Goal: Information Seeking & Learning: Learn about a topic

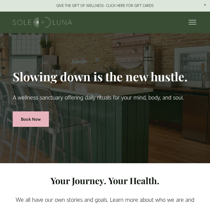
click at [194, 18] on div at bounding box center [191, 23] width 10 height 10
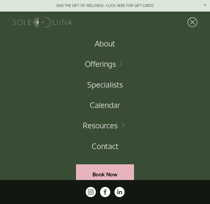
click at [114, 106] on link "Calendar" at bounding box center [105, 105] width 30 height 8
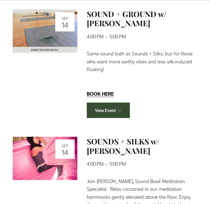
scroll to position [139, 0]
click at [117, 116] on link "View Event →" at bounding box center [108, 110] width 43 height 15
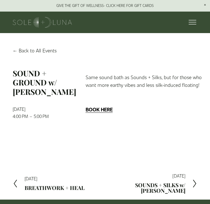
click at [102, 109] on strong "BOOK HERE" at bounding box center [98, 109] width 27 height 7
click at [195, 22] on div at bounding box center [191, 23] width 10 height 10
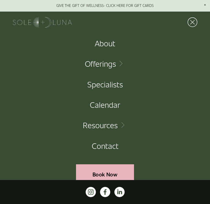
click at [193, 22] on div at bounding box center [191, 23] width 10 height 10
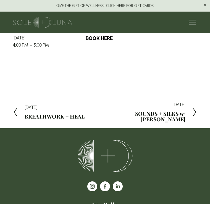
scroll to position [73, 0]
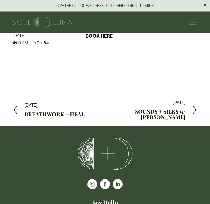
click at [184, 119] on h2 "SOUNDS + SILKS w/ Elizabeth" at bounding box center [145, 114] width 80 height 11
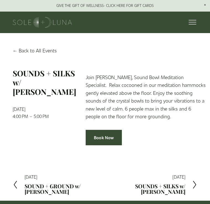
click at [194, 92] on p "Join [PERSON_NAME], Sound Bowl Meditation Specialist. Relax cocooned in our med…" at bounding box center [145, 96] width 120 height 47
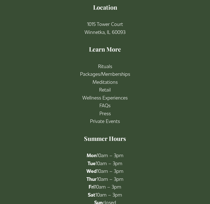
scroll to position [1312, 0]
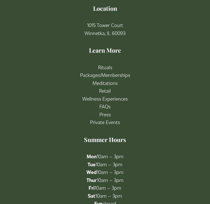
click at [106, 103] on link "FAQs" at bounding box center [104, 107] width 11 height 8
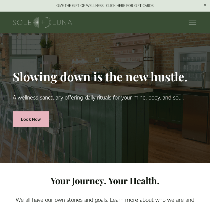
click at [190, 20] on div at bounding box center [191, 23] width 10 height 10
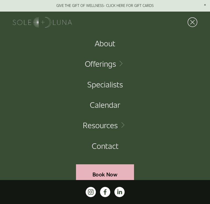
click at [123, 64] on link "Folder: Offerings" at bounding box center [105, 64] width 40 height 8
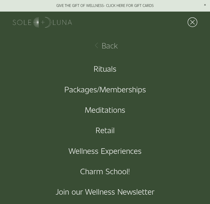
click at [152, 82] on div "Packages/Memberships" at bounding box center [105, 89] width 210 height 20
click at [139, 91] on link "Packages/Memberships" at bounding box center [104, 89] width 81 height 8
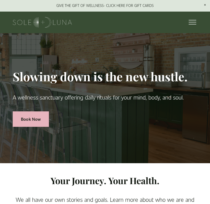
click at [186, 23] on div at bounding box center [191, 23] width 10 height 10
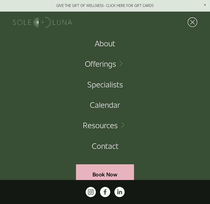
click at [196, 22] on button "Open Menu Close Menu" at bounding box center [190, 22] width 13 height 10
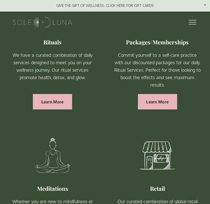
scroll to position [299, 0]
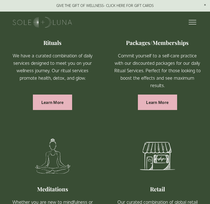
click at [207, 89] on ul "Rituals We have a curated combination of daily services designed to meet you on…" at bounding box center [105, 114] width 210 height 269
click at [58, 103] on link "Learn More" at bounding box center [52, 102] width 39 height 15
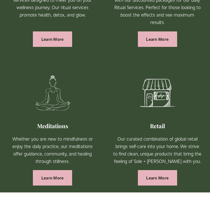
scroll to position [383, 0]
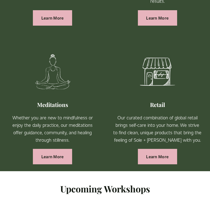
click at [61, 157] on link "Learn More" at bounding box center [52, 156] width 39 height 15
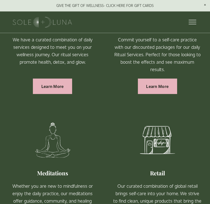
scroll to position [302, 0]
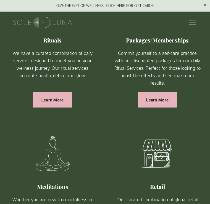
click at [57, 101] on link "Learn More" at bounding box center [52, 99] width 39 height 15
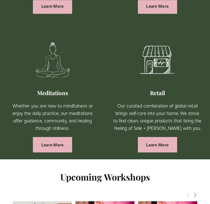
scroll to position [401, 0]
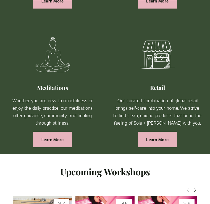
click at [58, 140] on link "Learn More" at bounding box center [52, 139] width 39 height 15
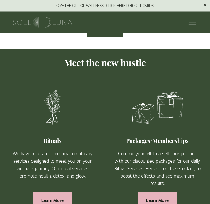
scroll to position [195, 0]
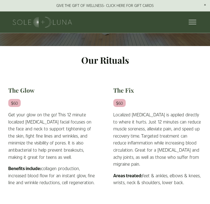
scroll to position [86, 0]
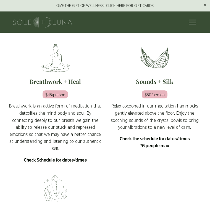
scroll to position [118, 0]
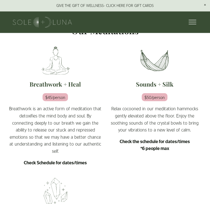
click at [166, 89] on h2 "Sounds + Silk" at bounding box center [155, 85] width 94 height 8
click at [143, 149] on strong "Check the schedule for dates/times *6 people max" at bounding box center [154, 145] width 70 height 13
click at [154, 101] on em "$50/person" at bounding box center [154, 97] width 26 height 8
click at [156, 101] on em "$50/person" at bounding box center [154, 97] width 26 height 8
click at [164, 81] on img at bounding box center [154, 61] width 70 height 40
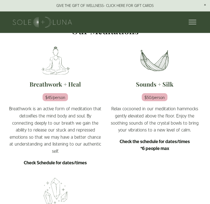
click at [166, 76] on img at bounding box center [154, 61] width 70 height 40
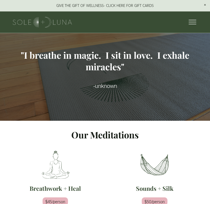
scroll to position [0, 0]
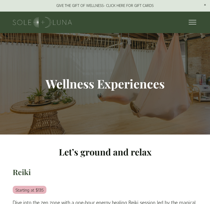
click at [189, 21] on div at bounding box center [191, 23] width 10 height 10
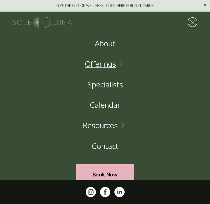
click at [113, 45] on link "About" at bounding box center [105, 43] width 20 height 8
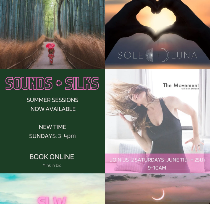
scroll to position [708, 0]
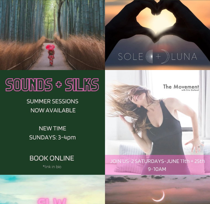
click at [71, 105] on img at bounding box center [52, 122] width 105 height 105
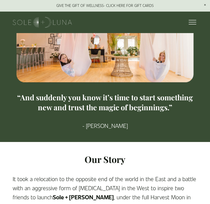
scroll to position [61, 0]
